Goal: Check status: Check status

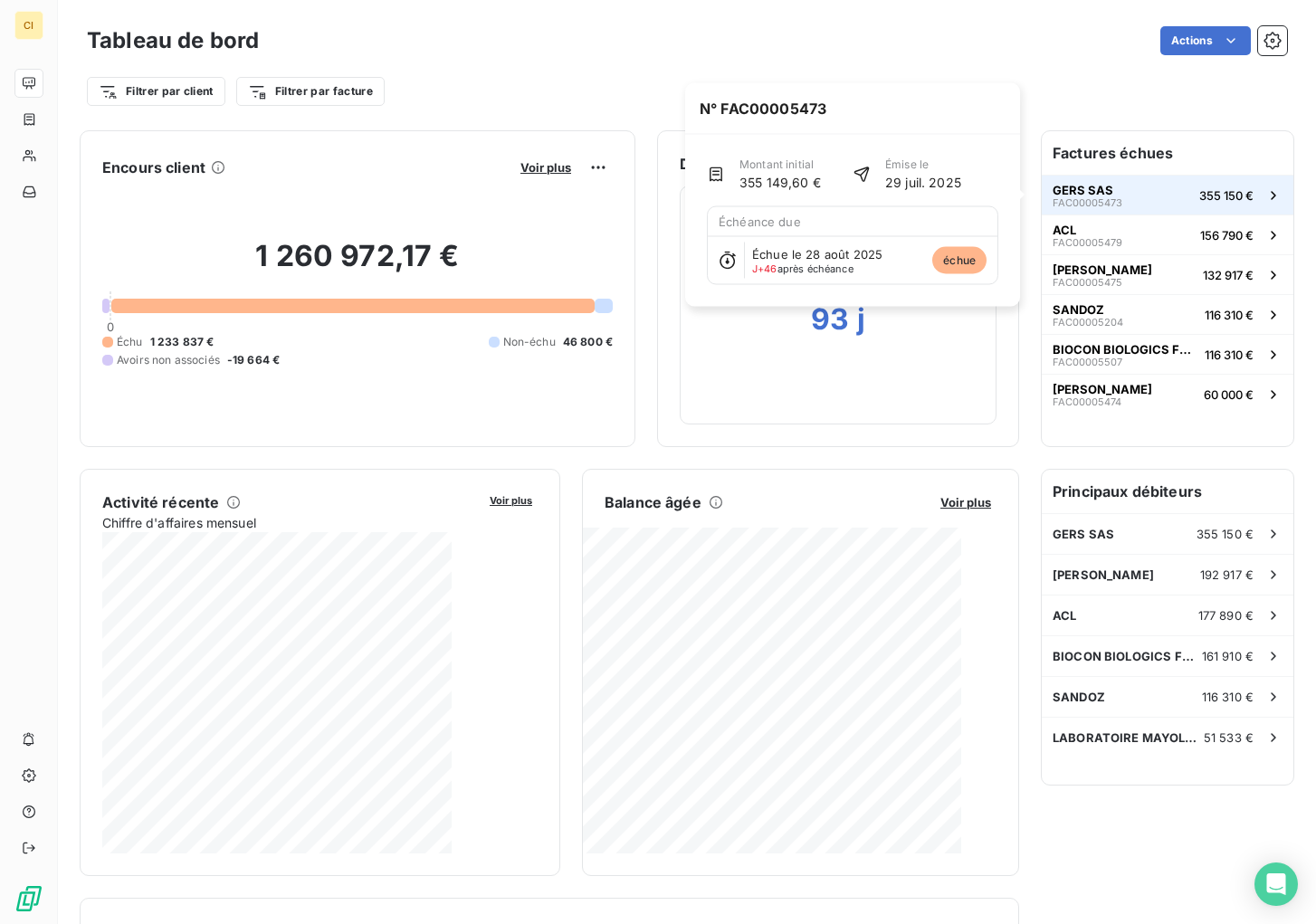
click at [1185, 198] on span "355 150 €" at bounding box center [1226, 195] width 54 height 14
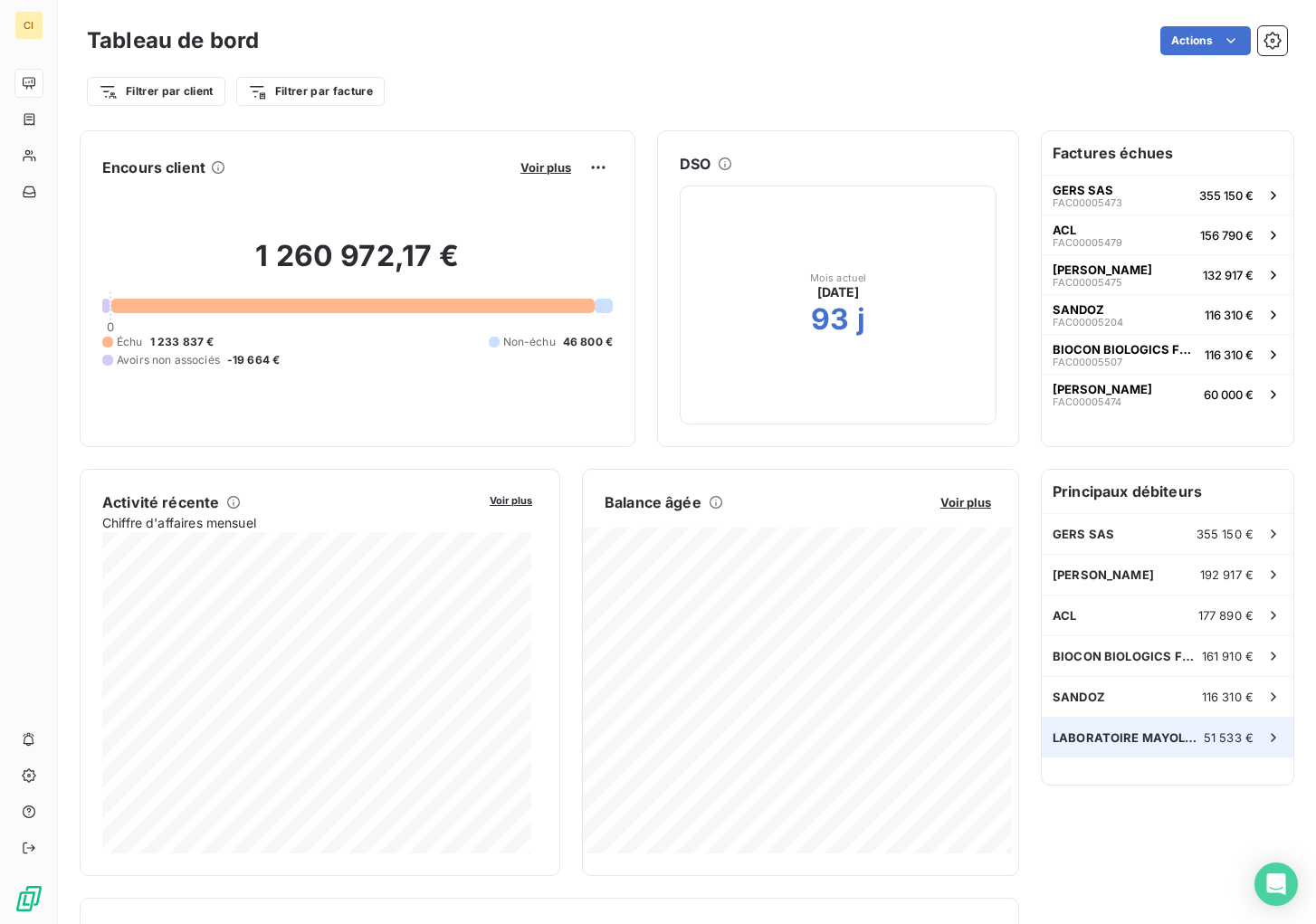
click at [1185, 731] on span "51 533 €" at bounding box center [1228, 737] width 50 height 14
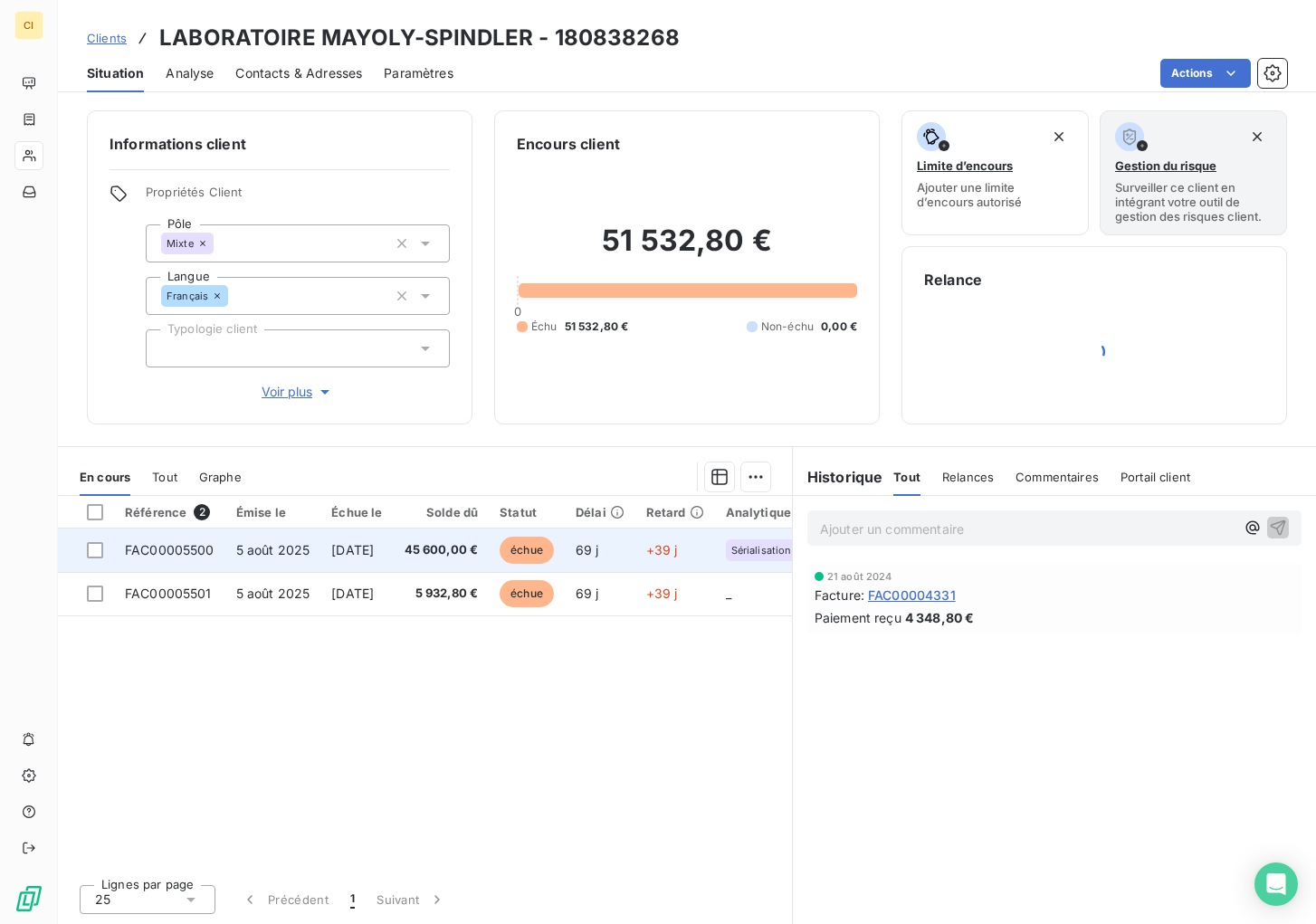
click at [442, 549] on span "45 600,00 €" at bounding box center [442, 550] width 74 height 18
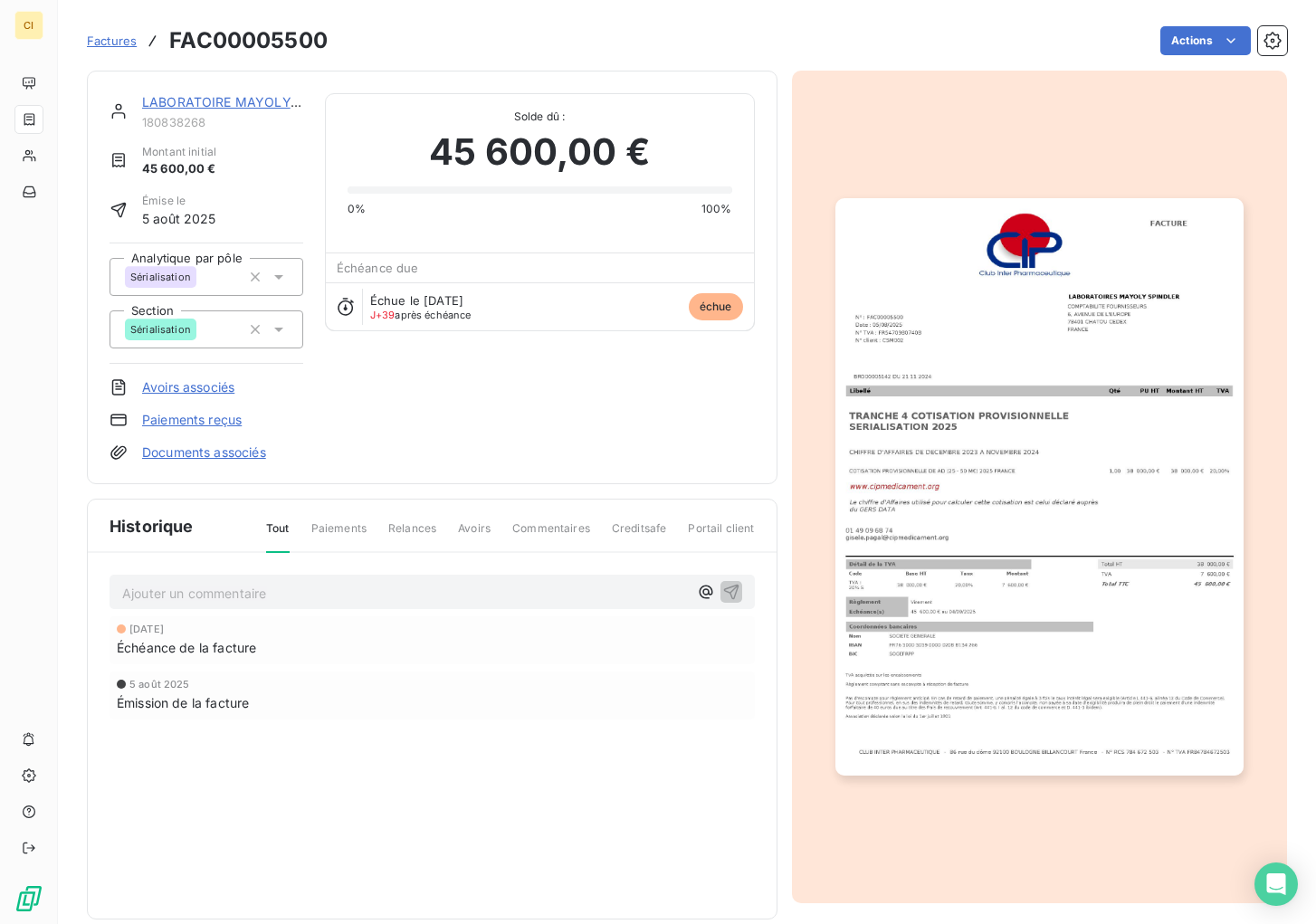
click at [984, 413] on img "button" at bounding box center [1039, 487] width 408 height 577
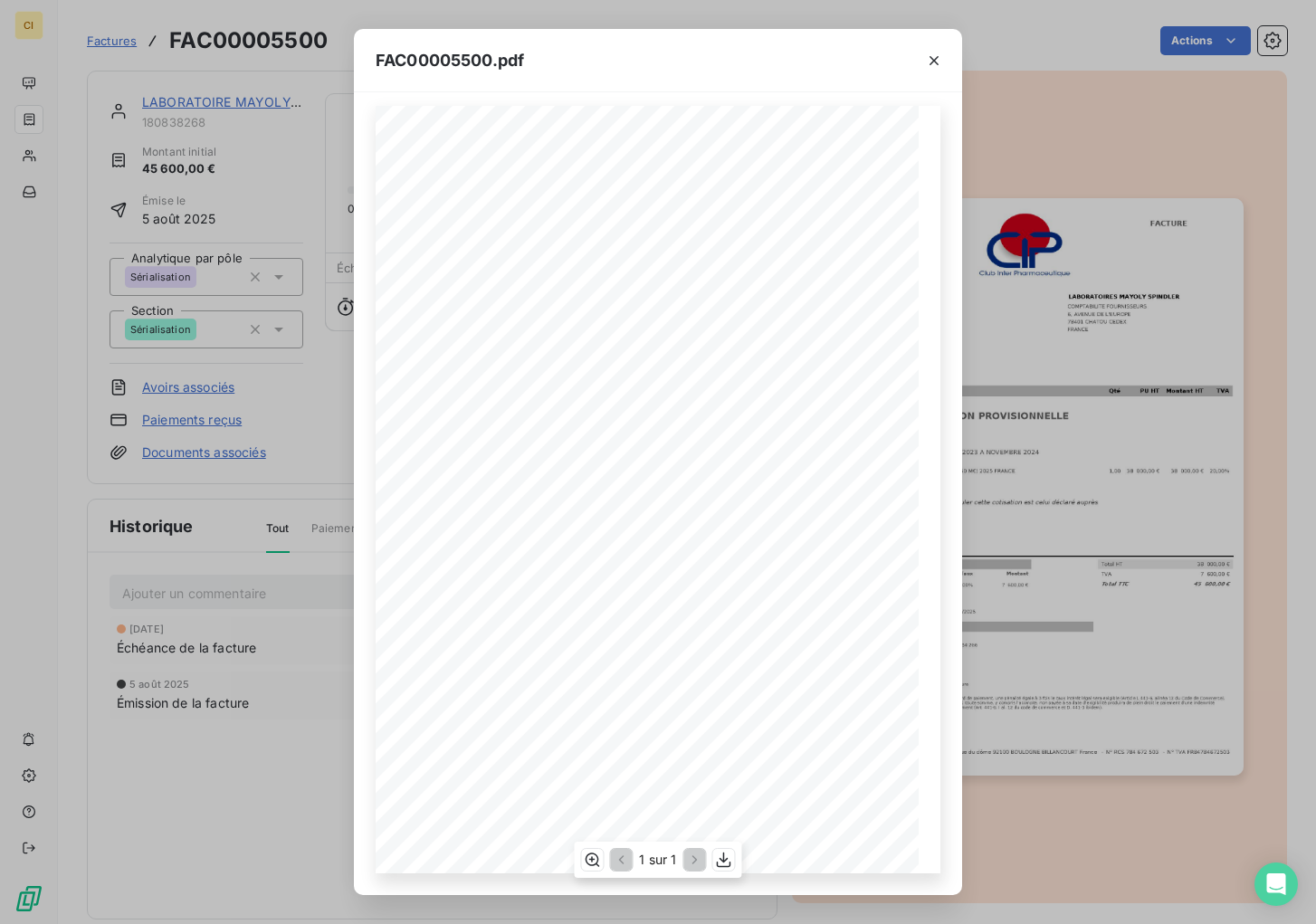
scroll to position [7, 0]
click at [935, 63] on icon "button" at bounding box center [933, 60] width 18 height 18
